Goal: Find specific page/section: Find specific page/section

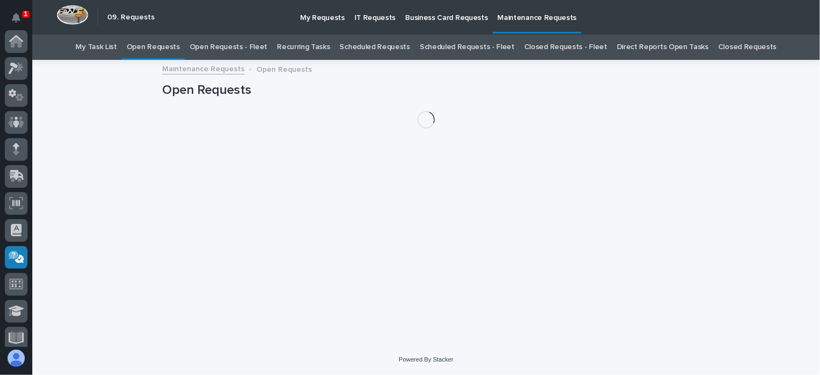
scroll to position [216, 0]
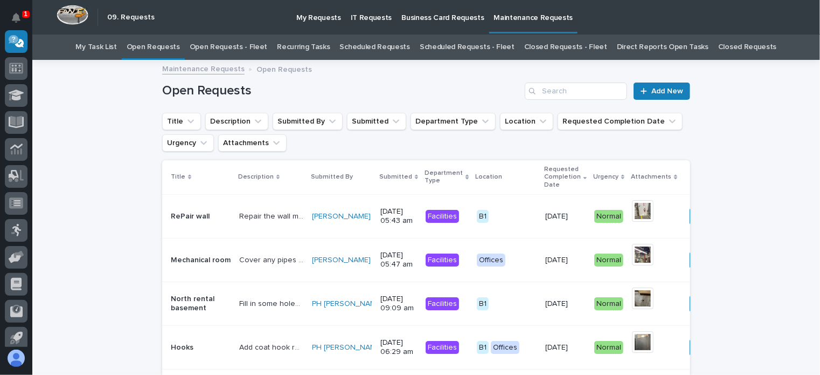
click at [237, 45] on link "Open Requests - Fleet" at bounding box center [229, 47] width 78 height 25
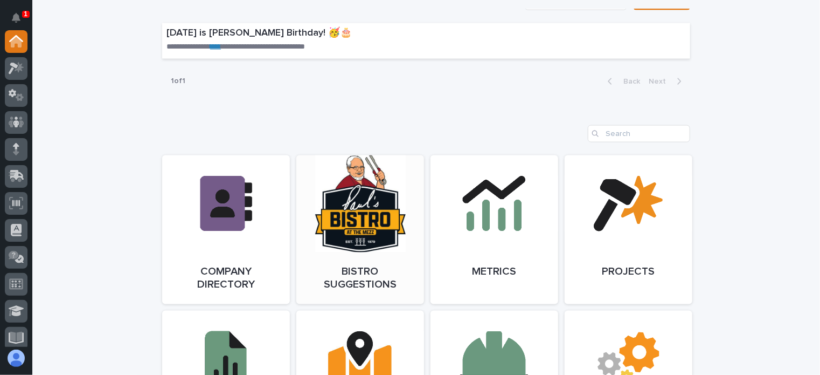
scroll to position [863, 0]
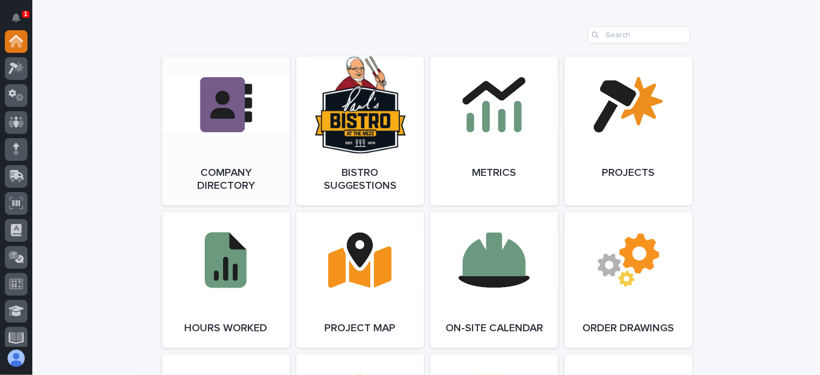
click at [224, 126] on link "Open Link" at bounding box center [226, 131] width 128 height 149
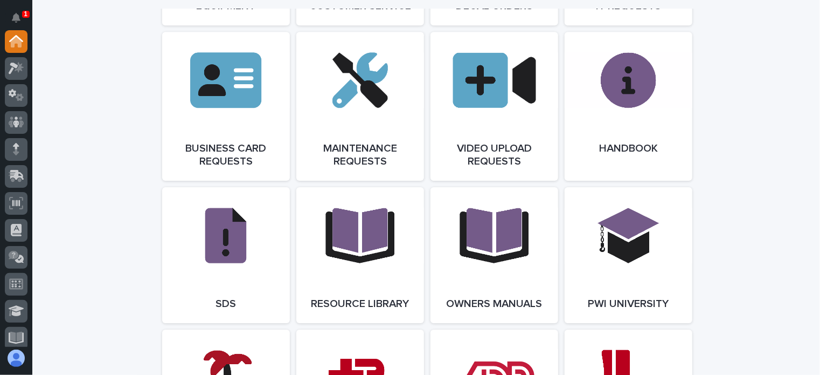
scroll to position [1631, 0]
